Goal: Information Seeking & Learning: Check status

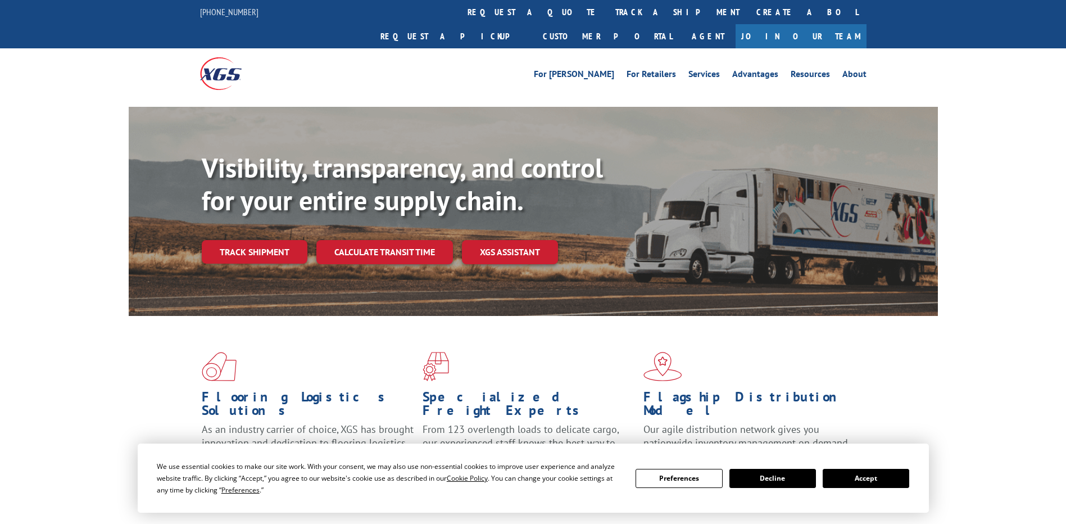
click at [243, 240] on link "Track shipment" at bounding box center [255, 252] width 106 height 24
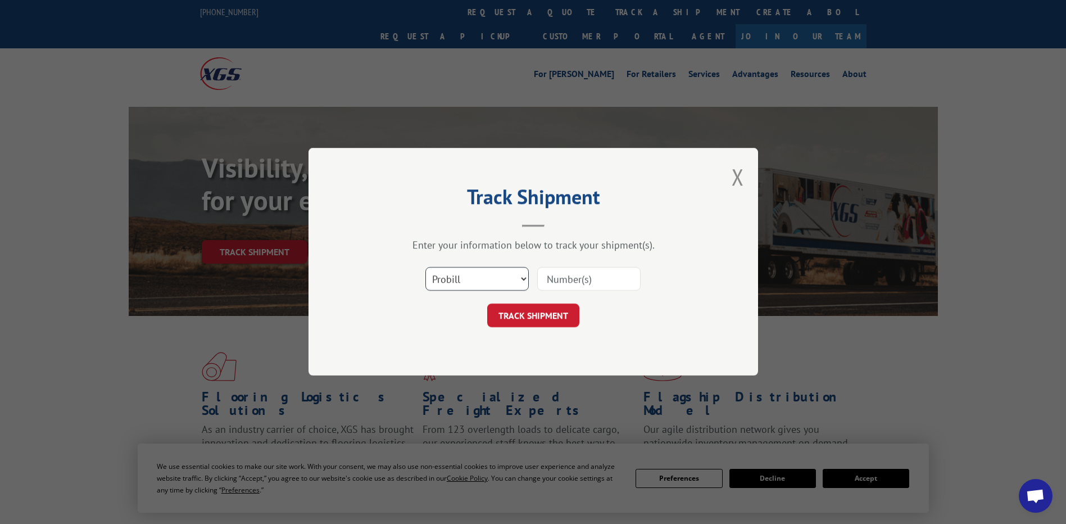
click at [483, 289] on select "Select category... Probill BOL PO" at bounding box center [476, 280] width 103 height 24
select select "po"
click at [425, 268] on select "Select category... Probill BOL PO" at bounding box center [476, 280] width 103 height 24
click at [613, 284] on input at bounding box center [588, 280] width 103 height 24
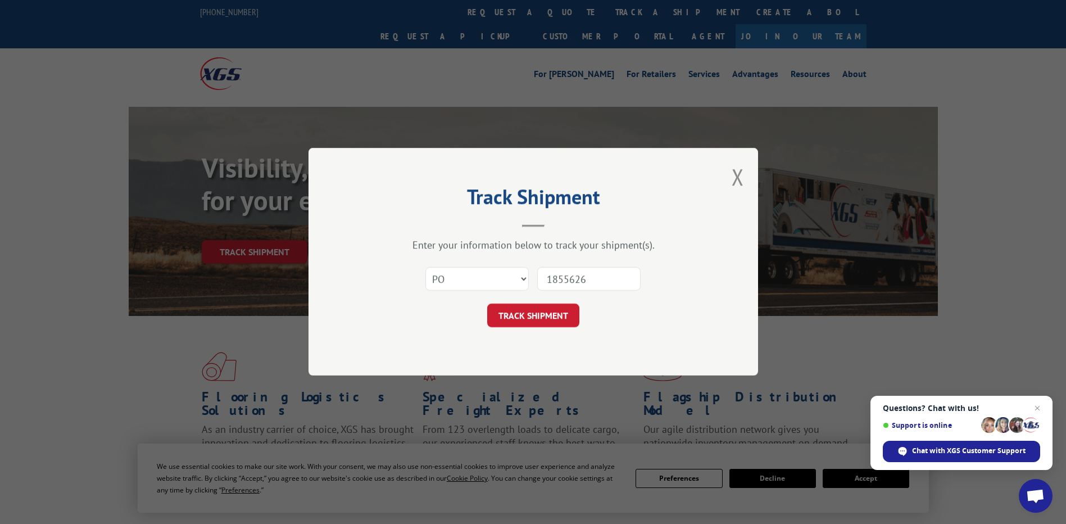
type input "18556268"
click button "TRACK SHIPMENT" at bounding box center [533, 316] width 92 height 24
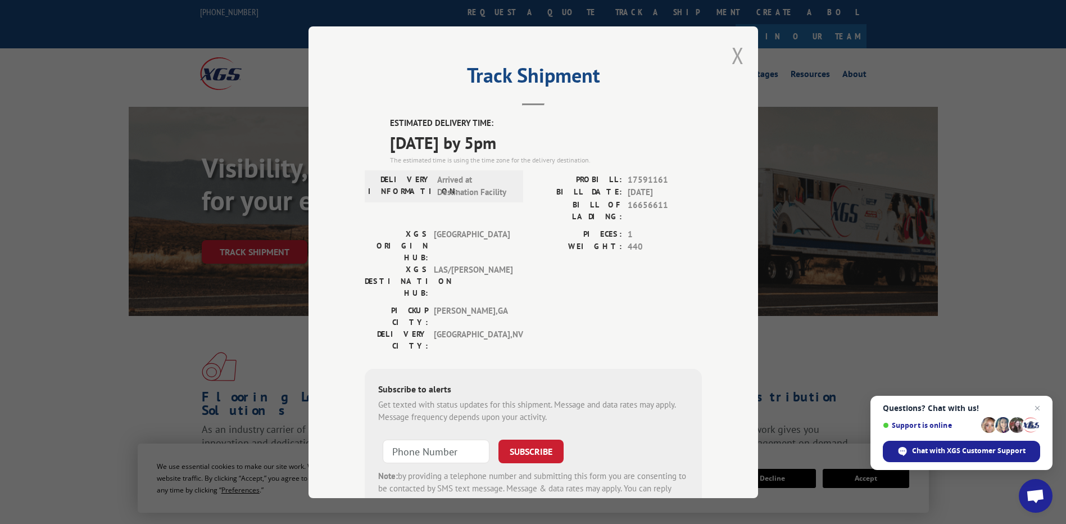
click at [738, 59] on button "Close modal" at bounding box center [738, 55] width 12 height 30
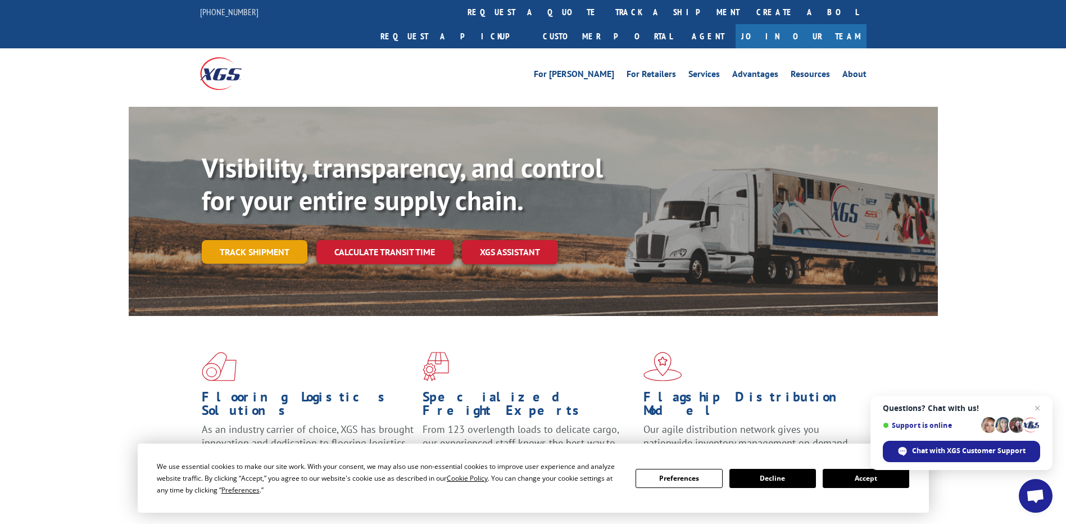
click at [268, 240] on link "Track shipment" at bounding box center [255, 252] width 106 height 24
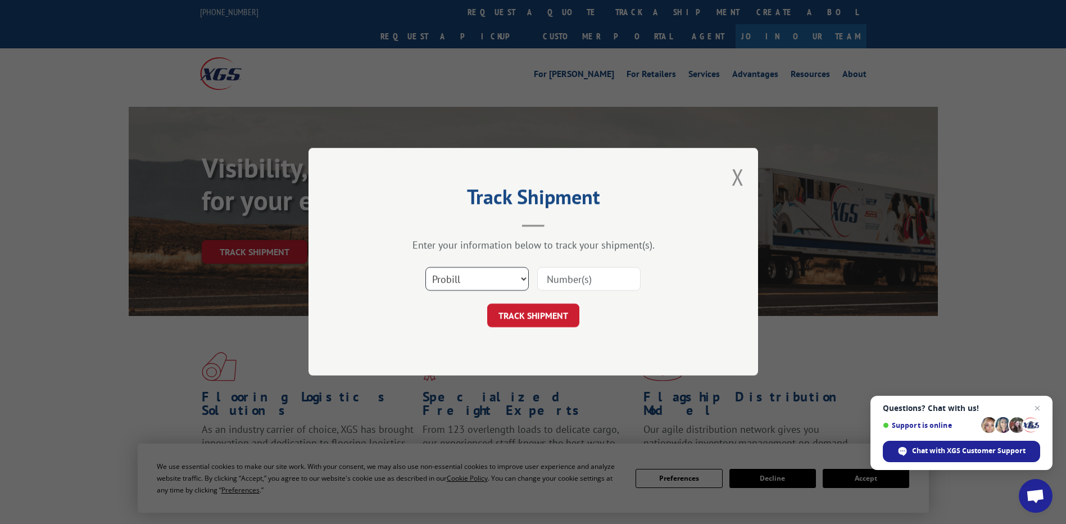
click at [434, 282] on select "Select category... Probill BOL PO" at bounding box center [476, 280] width 103 height 24
select select "po"
click at [425, 268] on select "Select category... Probill BOL PO" at bounding box center [476, 280] width 103 height 24
click at [568, 292] on div at bounding box center [588, 279] width 103 height 26
click at [588, 277] on input at bounding box center [588, 280] width 103 height 24
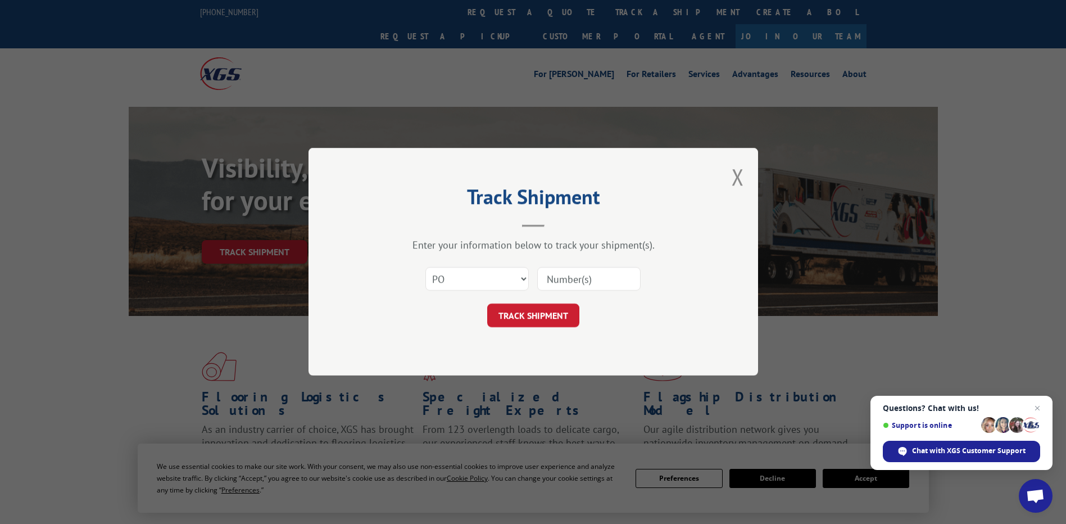
type input "18556268"
click at [481, 311] on div "TRACK SHIPMENT" at bounding box center [533, 316] width 337 height 24
click at [506, 309] on button "TRACK SHIPMENT" at bounding box center [533, 316] width 92 height 24
